Goal: Transaction & Acquisition: Purchase product/service

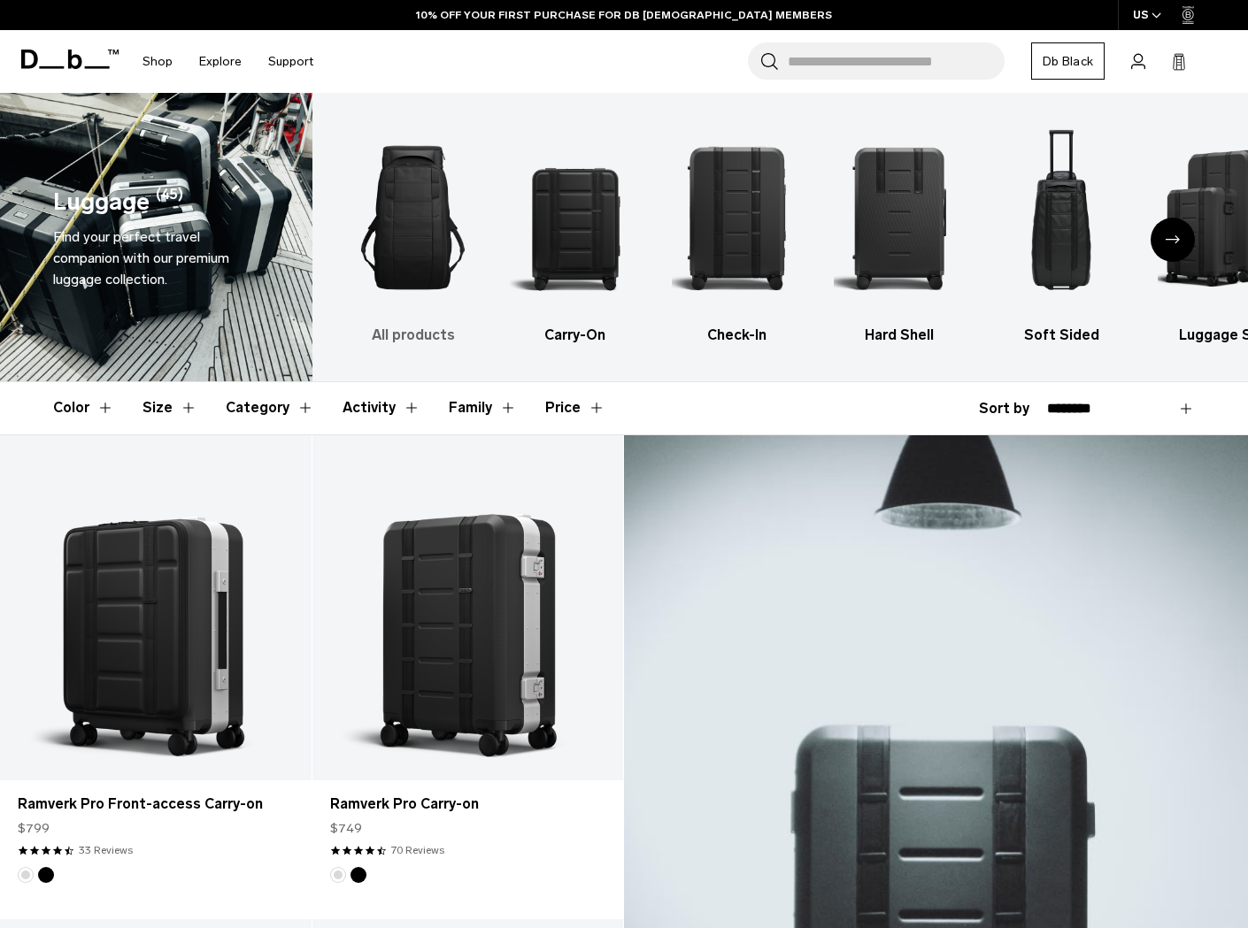
click at [422, 284] on img "1 / 6" at bounding box center [413, 217] width 131 height 196
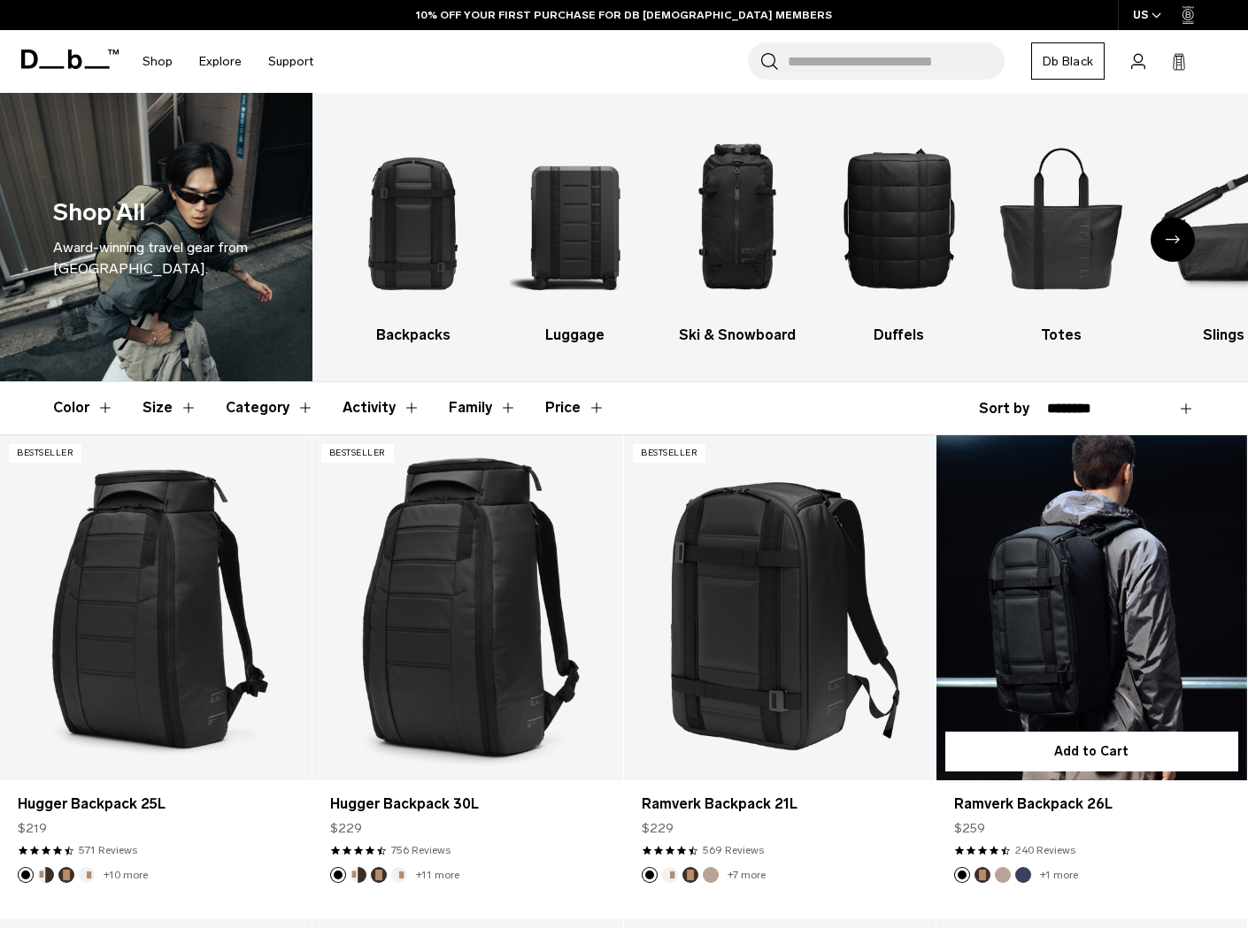
click at [1003, 621] on link "Ramverk Backpack 26L" at bounding box center [1092, 608] width 312 height 346
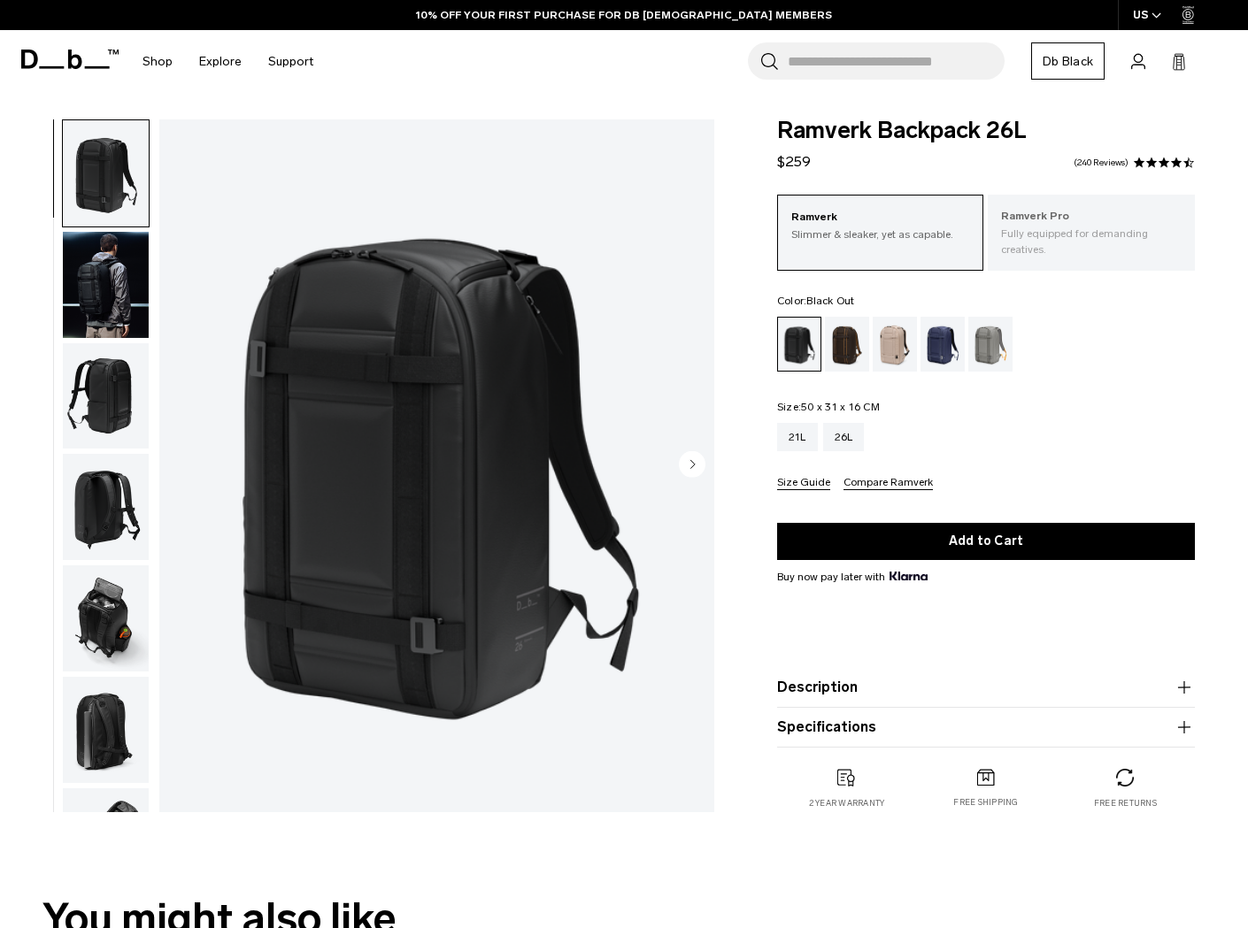
click at [1041, 252] on p "Fully equipped for demanding creatives." at bounding box center [1091, 242] width 181 height 32
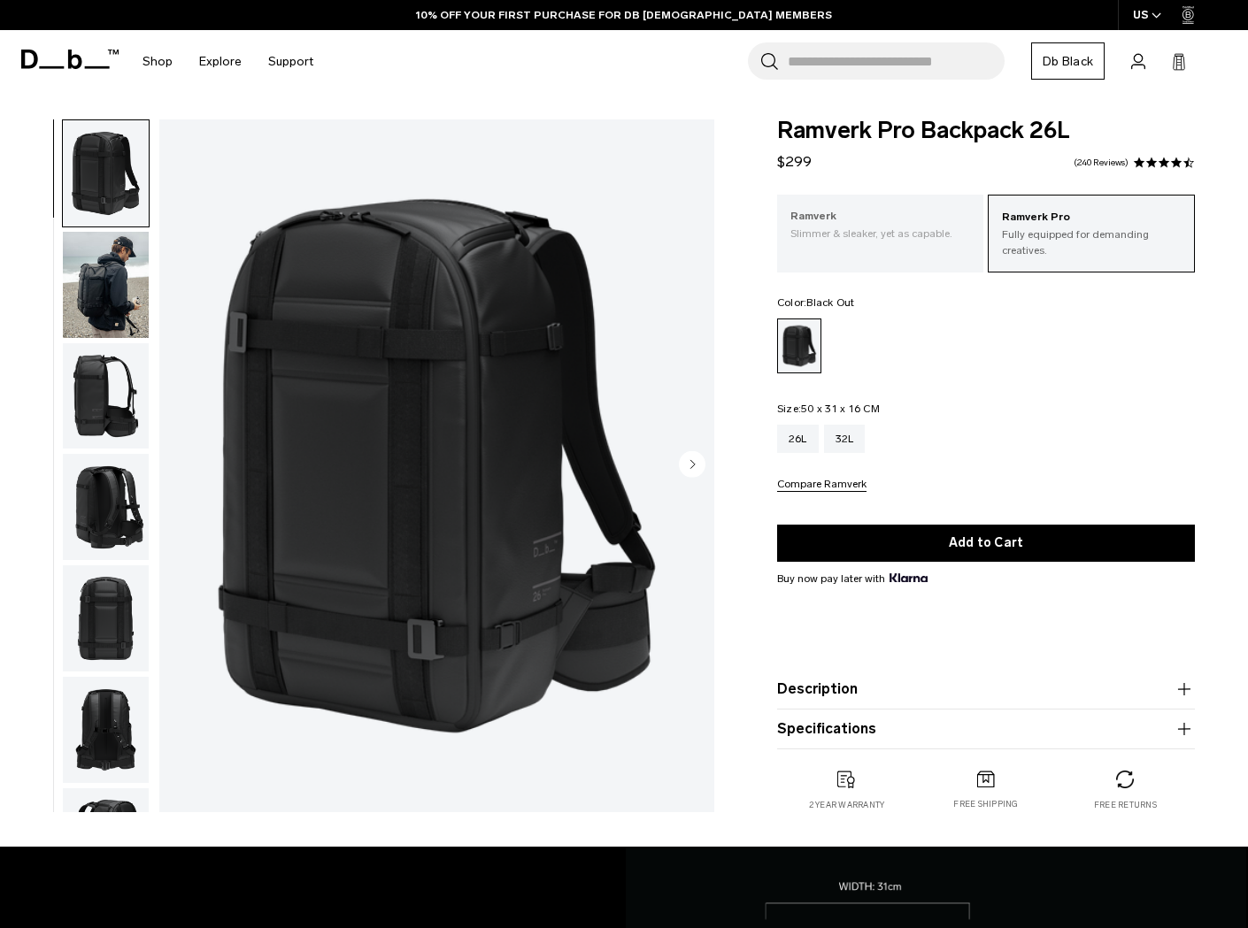
click at [864, 226] on p "Slimmer & sleaker, yet as capable." at bounding box center [880, 234] width 181 height 16
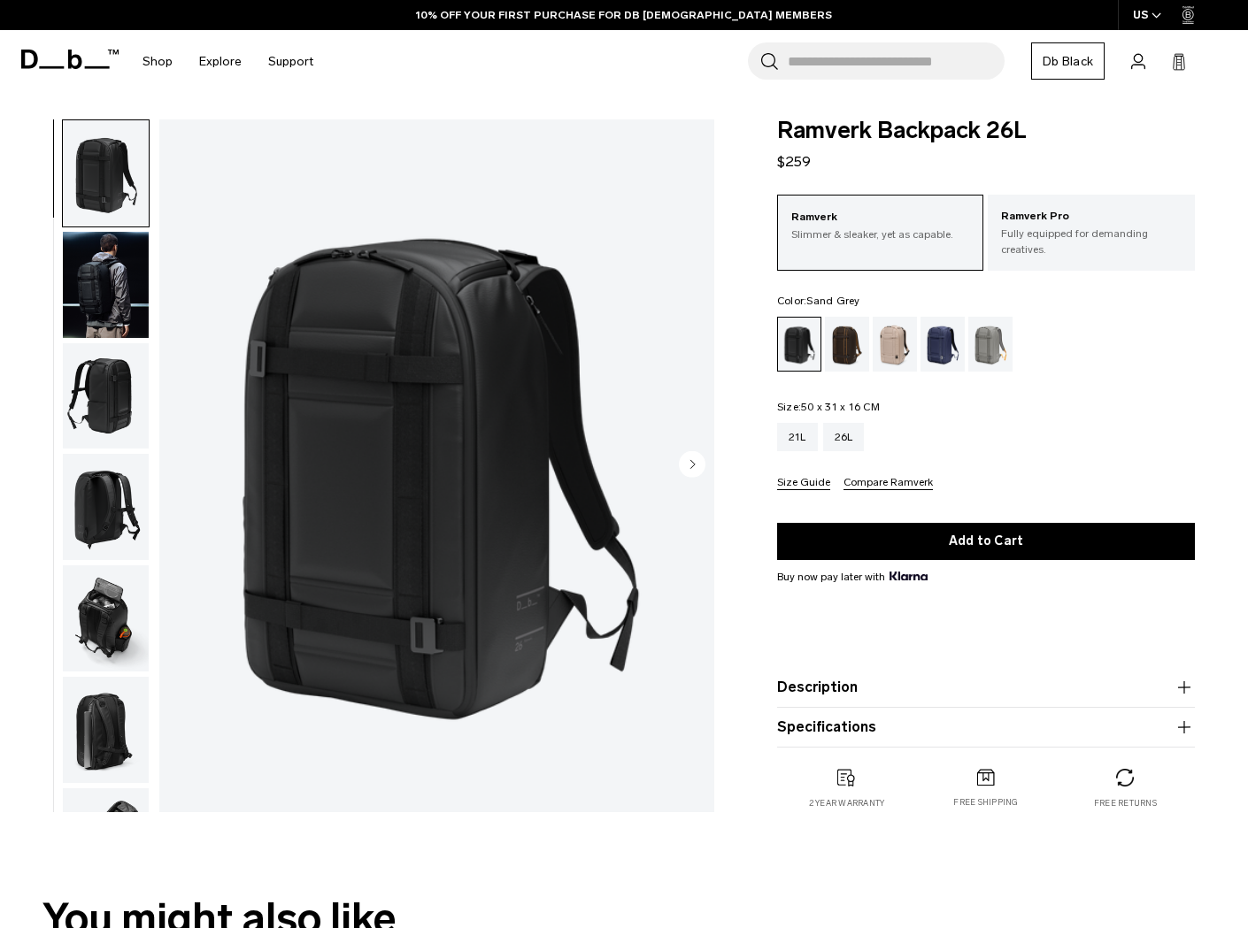
click at [1009, 350] on div "Sand Grey" at bounding box center [990, 344] width 45 height 55
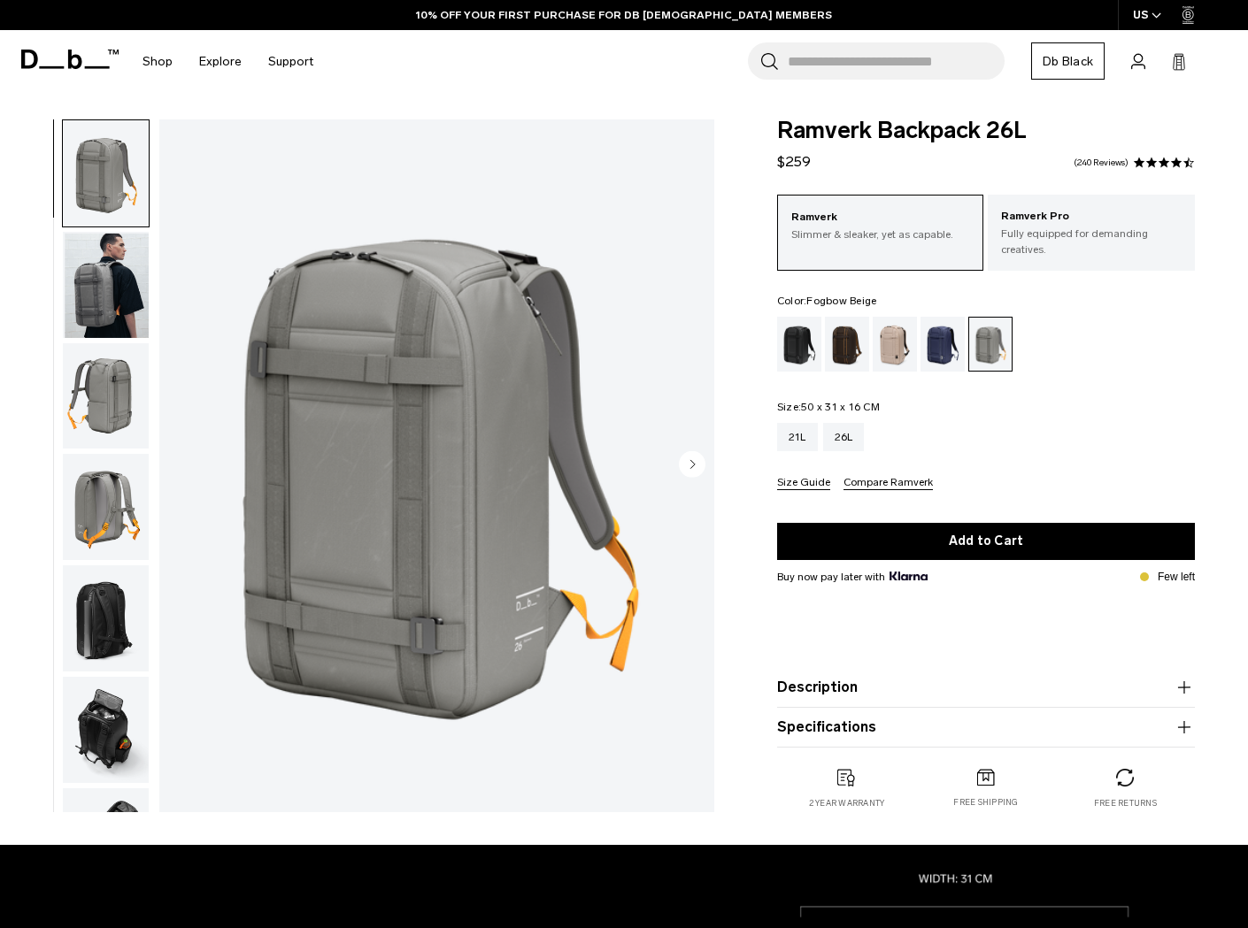
click at [887, 354] on div "Fogbow Beige" at bounding box center [895, 344] width 45 height 55
